Goal: Navigation & Orientation: Find specific page/section

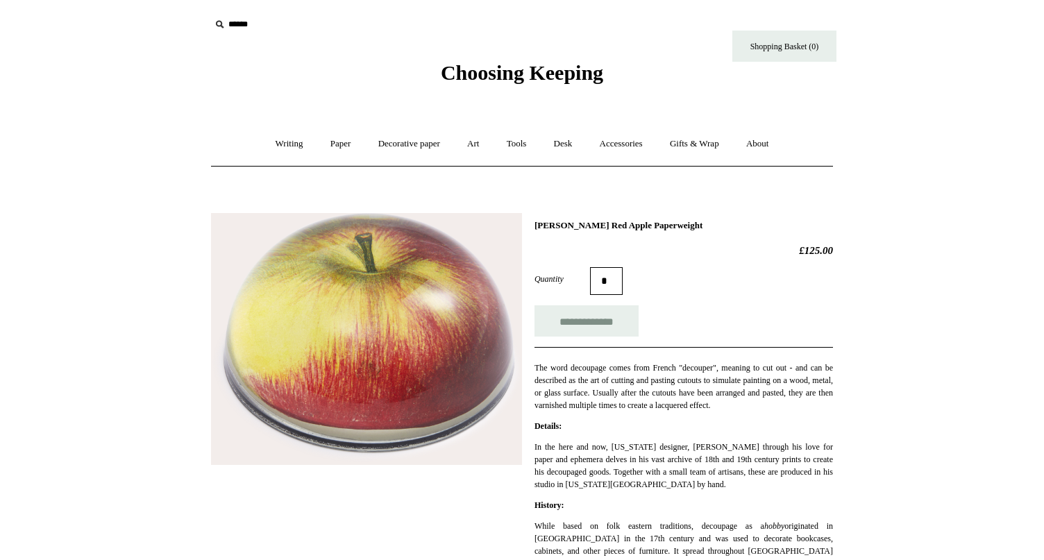
click at [491, 73] on span "Choosing Keeping" at bounding box center [522, 72] width 162 height 23
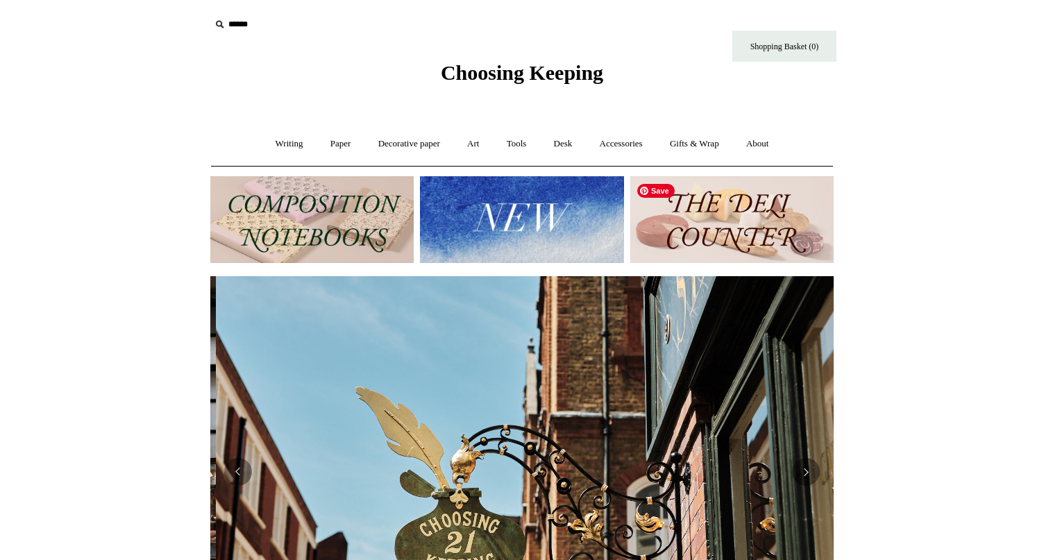
scroll to position [0, 623]
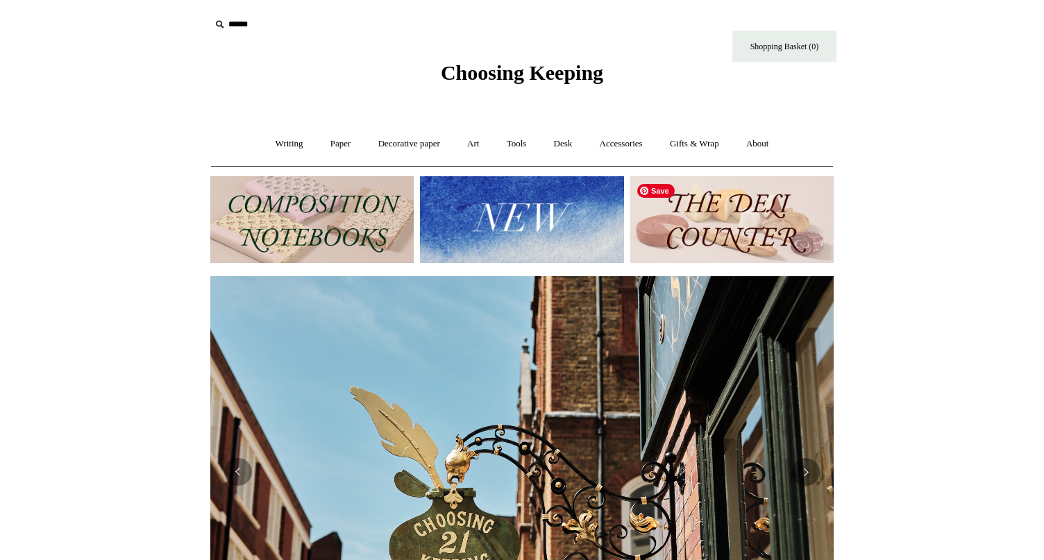
click at [761, 208] on img at bounding box center [731, 219] width 203 height 87
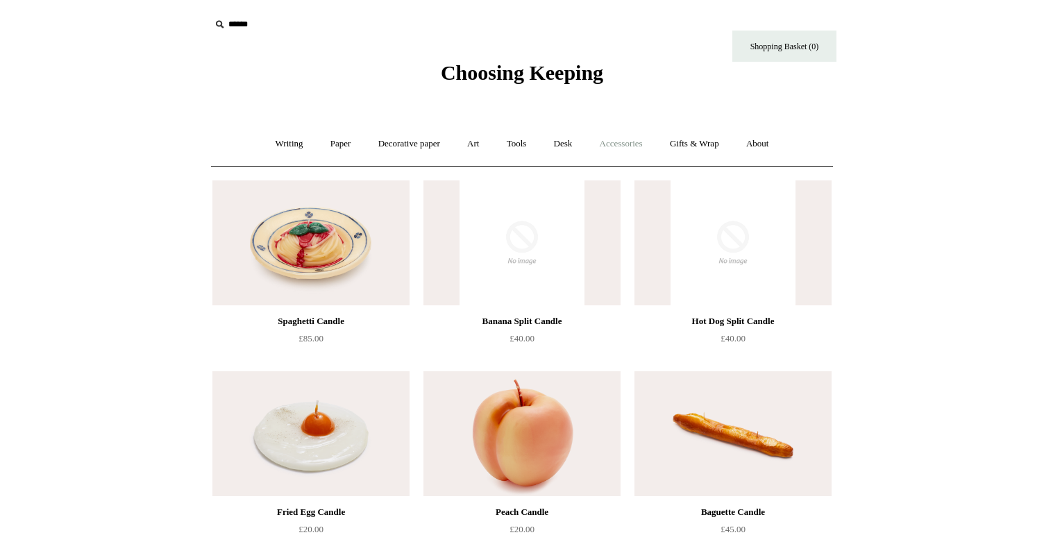
click at [636, 154] on link "Accessories +" at bounding box center [621, 144] width 68 height 37
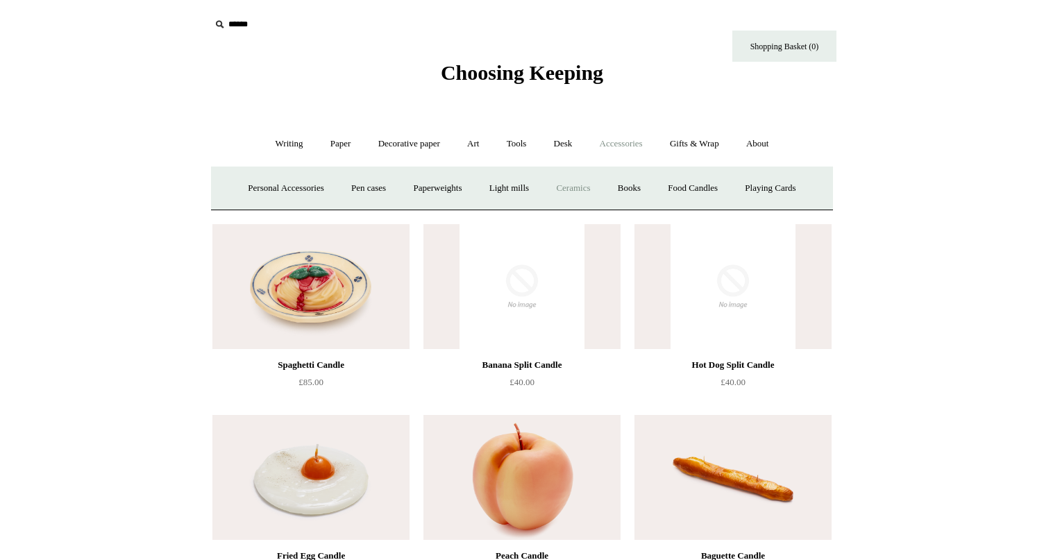
click at [595, 180] on link "Ceramics +" at bounding box center [572, 188] width 59 height 37
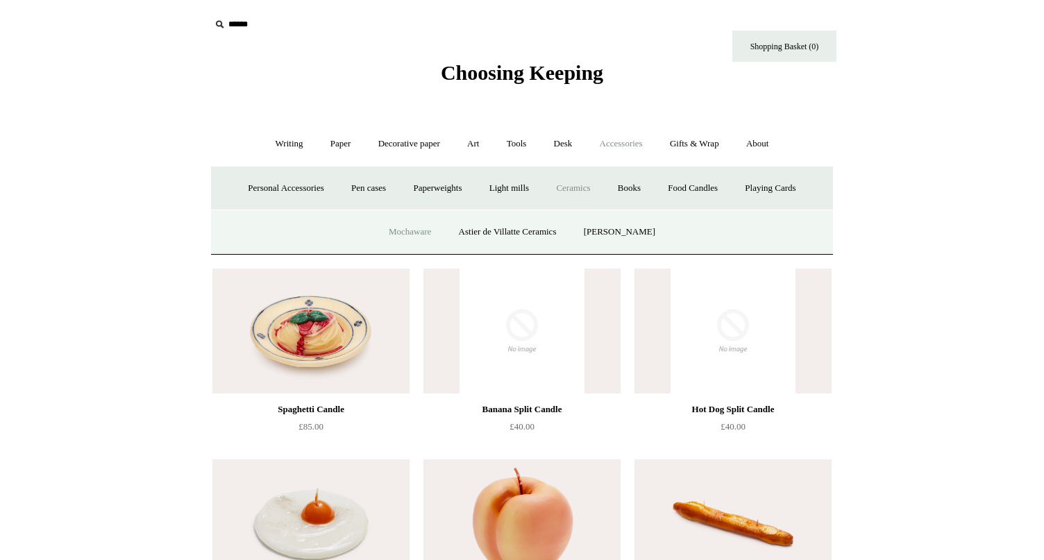
click at [441, 223] on link "Mochaware" at bounding box center [409, 232] width 67 height 37
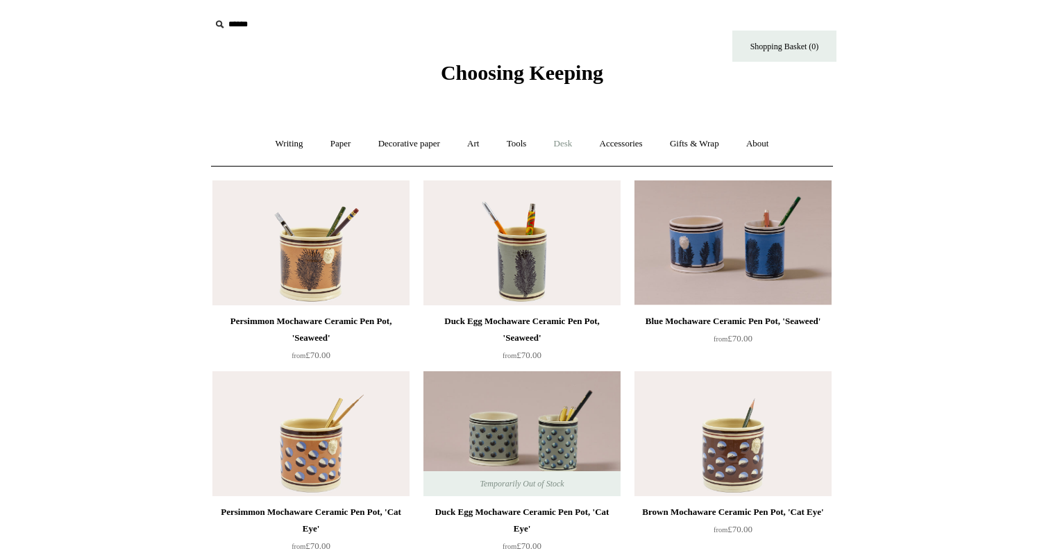
click at [563, 144] on link "Desk +" at bounding box center [563, 144] width 44 height 37
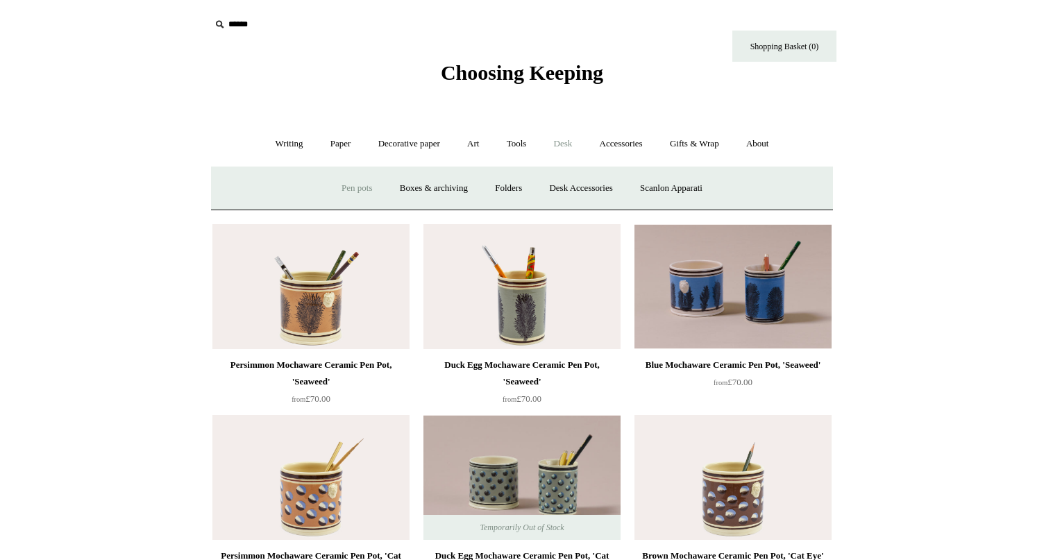
click at [348, 189] on link "Pen pots" at bounding box center [357, 188] width 56 height 37
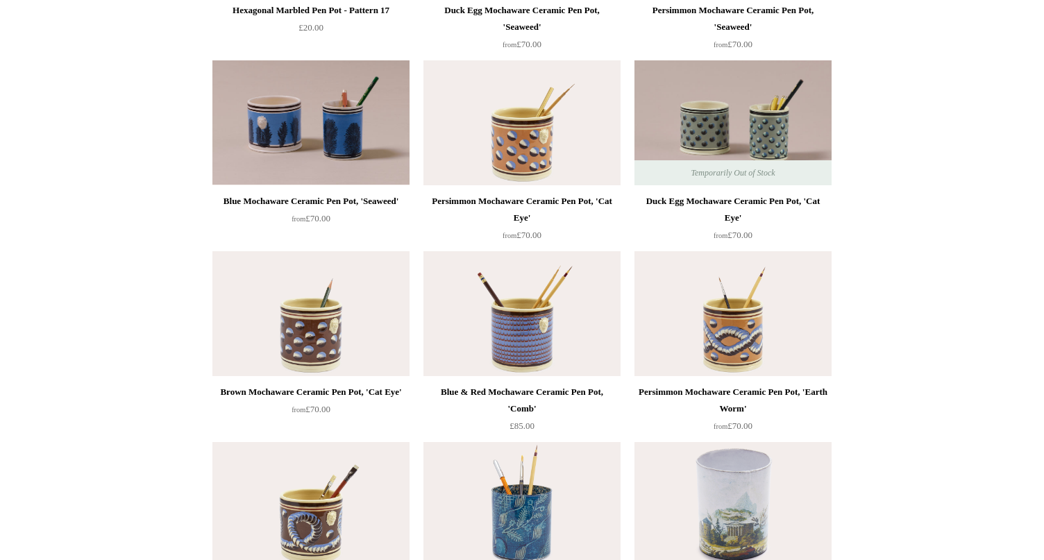
scroll to position [912, 0]
